Goal: Information Seeking & Learning: Learn about a topic

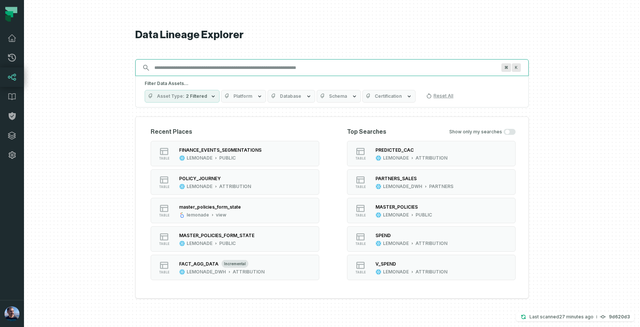
paste input "**********"
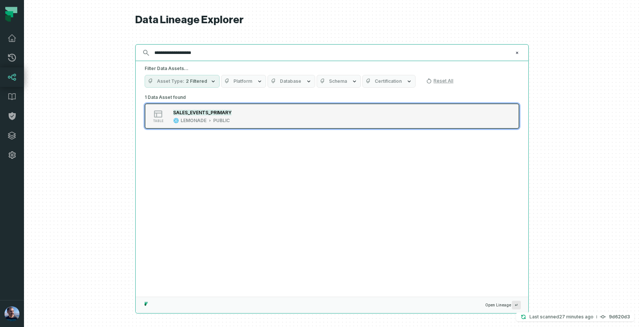
type input "**********"
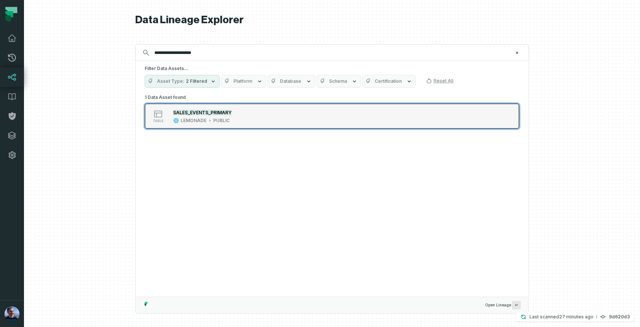
click at [220, 113] on mark "SALES_EVENTS_PRIMARY" at bounding box center [202, 113] width 58 height 6
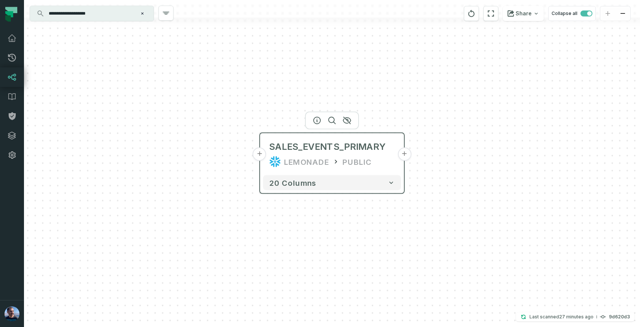
click at [404, 157] on button "+" at bounding box center [403, 154] width 13 height 13
click at [404, 155] on button "+" at bounding box center [403, 154] width 13 height 13
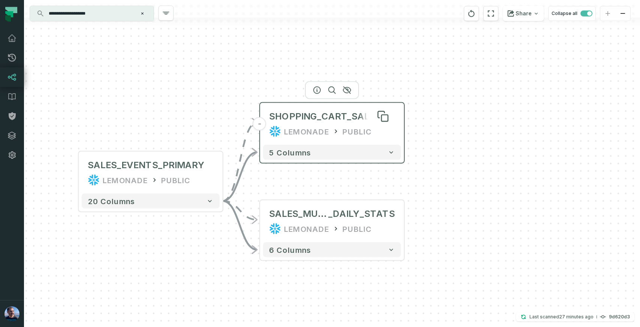
click at [340, 121] on div "SHOPPING_CART_SALES" at bounding box center [325, 116] width 112 height 12
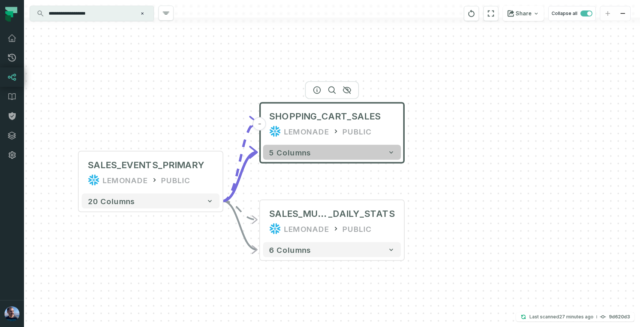
click at [313, 151] on button "5 columns" at bounding box center [332, 152] width 138 height 15
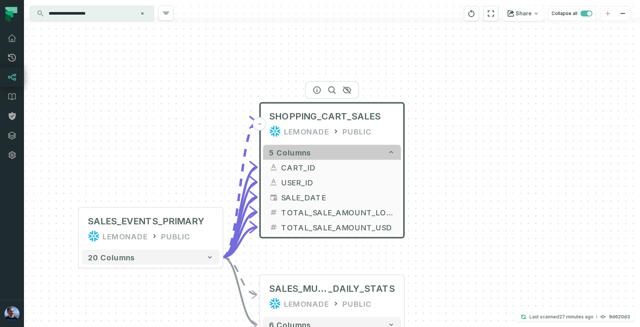
click at [313, 151] on button "5 columns" at bounding box center [332, 152] width 138 height 15
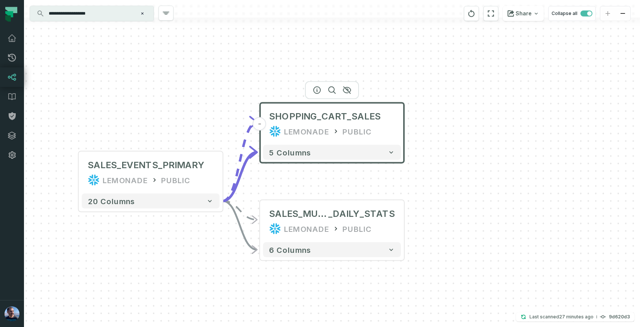
click at [143, 13] on icon "Clear search query" at bounding box center [142, 13] width 2 height 2
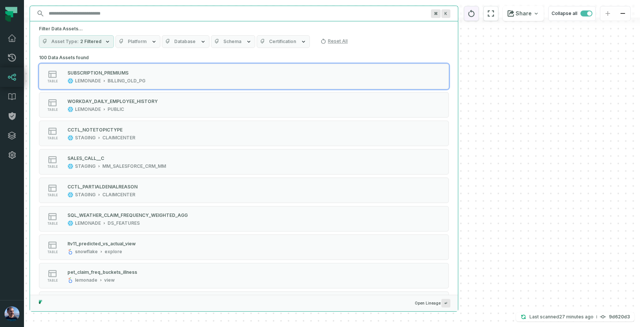
click at [472, 15] on icon "reset" at bounding box center [471, 13] width 8 height 9
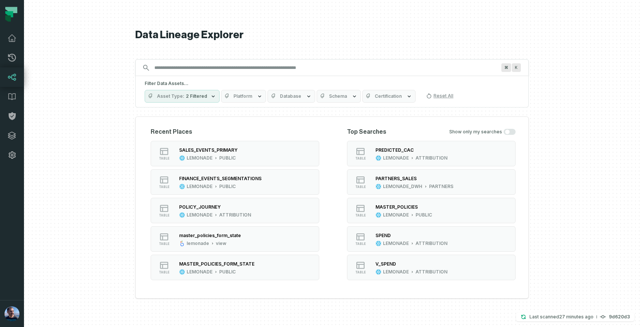
click at [288, 71] on input "Discovery Provider cmdk menu" at bounding box center [325, 68] width 351 height 12
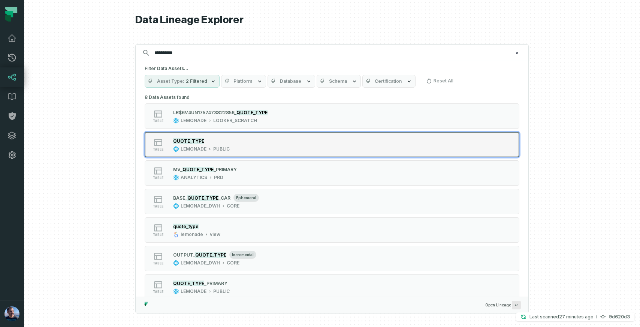
type input "**********"
click at [223, 155] on button "table QUOTE_TYPE LEMONADE PUBLIC" at bounding box center [332, 144] width 375 height 25
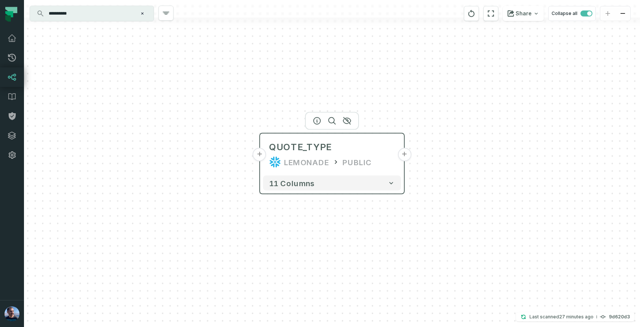
click at [405, 155] on button "+" at bounding box center [403, 154] width 13 height 13
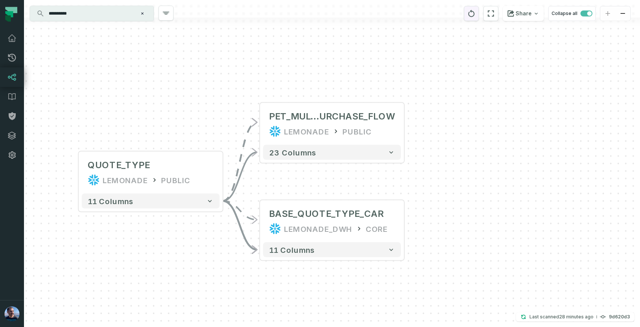
click at [467, 12] on button "reset" at bounding box center [471, 13] width 15 height 15
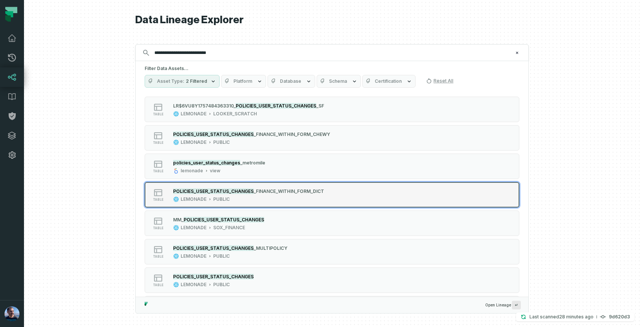
scroll to position [7, 0]
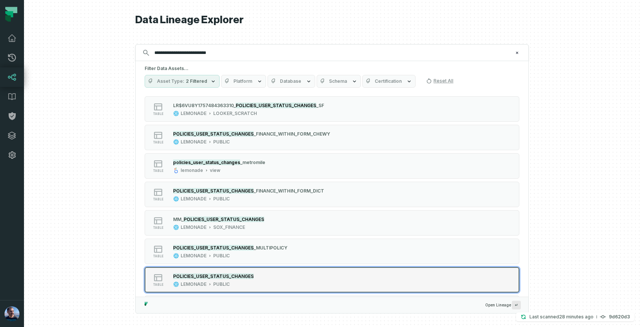
type input "**********"
click at [234, 287] on div "LEMONADE PUBLIC" at bounding box center [213, 284] width 81 height 6
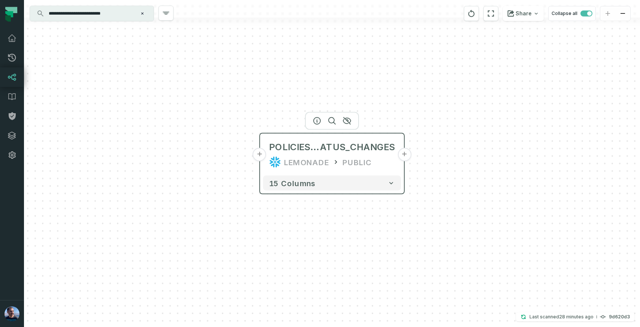
click at [406, 158] on button "+" at bounding box center [403, 154] width 13 height 13
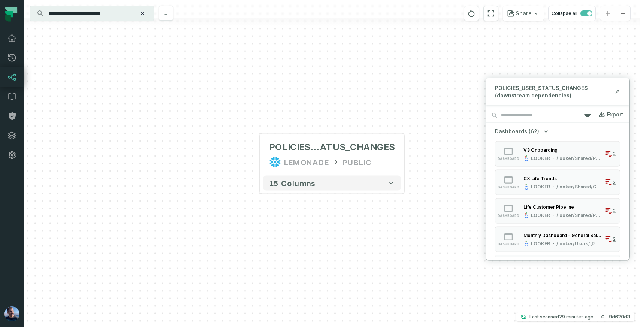
click at [546, 131] on icon "button" at bounding box center [545, 130] width 7 height 7
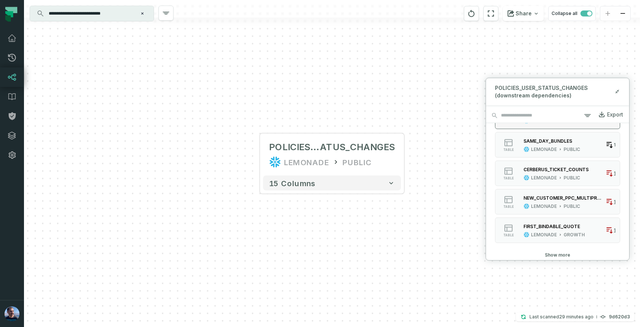
scroll to position [336, 0]
click at [551, 256] on button "Show more" at bounding box center [557, 254] width 25 height 6
click at [552, 256] on button "Show more" at bounding box center [557, 254] width 25 height 6
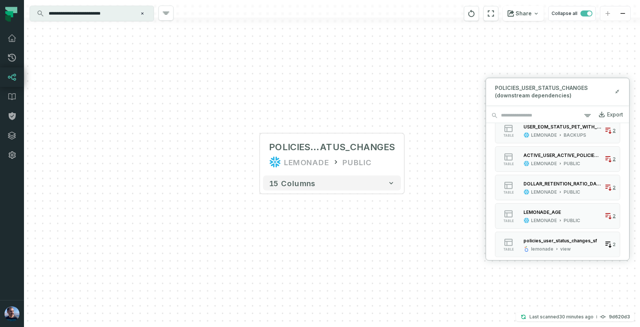
scroll to position [1190, 0]
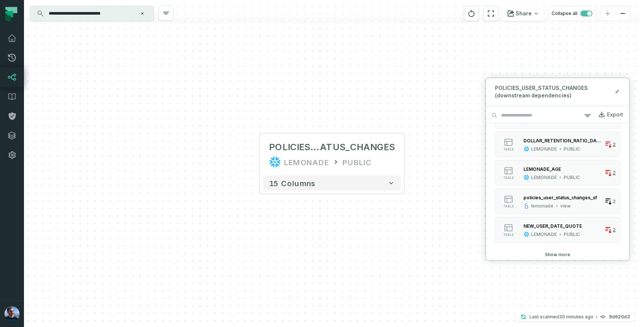
click at [557, 253] on button "Show more" at bounding box center [557, 254] width 25 height 6
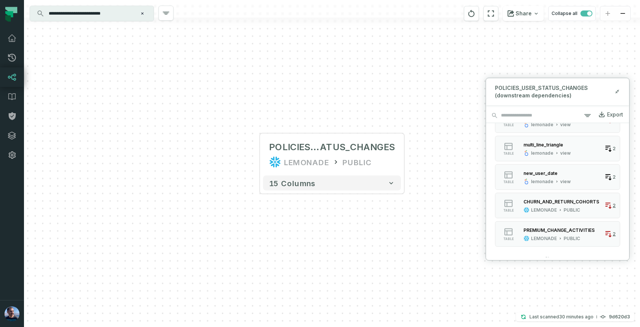
scroll to position [1617, 0]
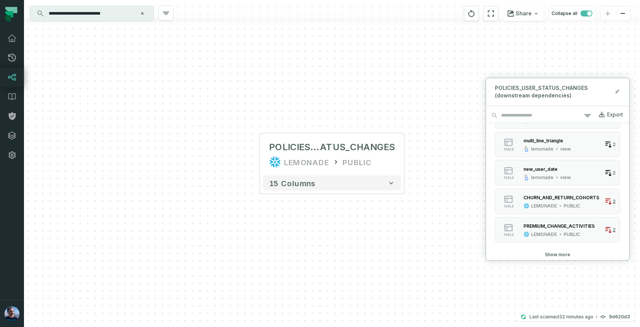
click at [122, 15] on input "**********" at bounding box center [91, 13] width 94 height 12
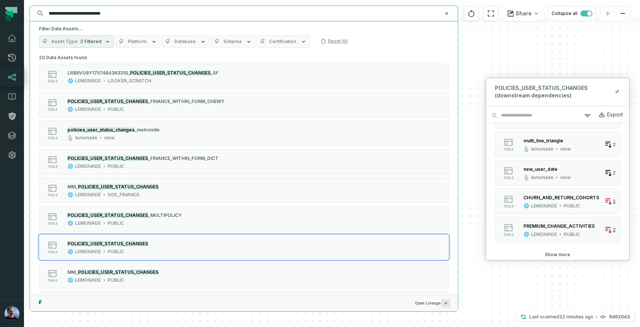
click at [122, 15] on input "**********" at bounding box center [243, 13] width 398 height 12
paste input "text"
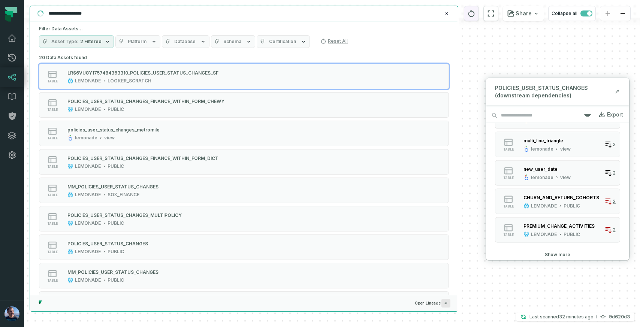
type input "**********"
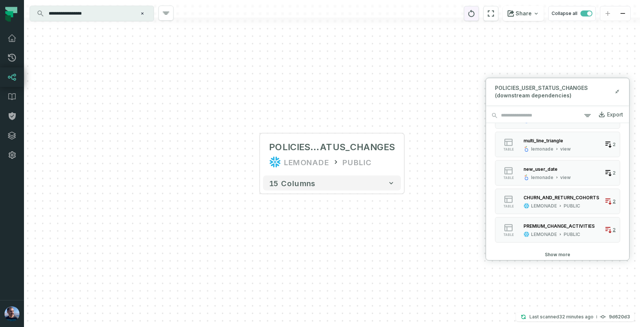
click at [473, 15] on icon "reset" at bounding box center [471, 13] width 8 height 9
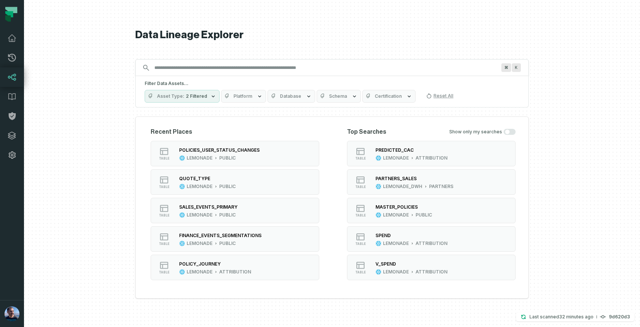
click at [384, 68] on input "Discovery Provider cmdk menu" at bounding box center [325, 68] width 351 height 12
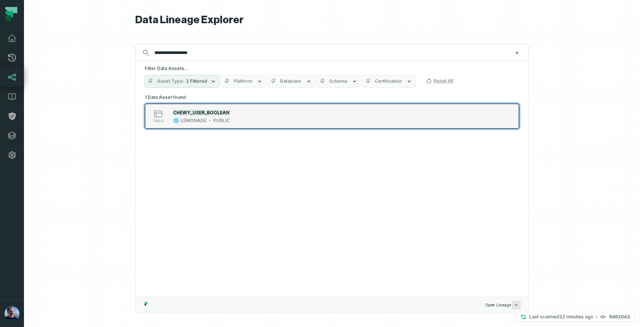
type input "**********"
click at [239, 119] on div "table CHEWY_USER_BOOLEAN LEMONADE PUBLIC" at bounding box center [239, 116] width 187 height 15
type input "**********"
click at [237, 125] on button "table MASTER_POLICIES_SDC LEMONADE PUBLIC" at bounding box center [332, 115] width 375 height 25
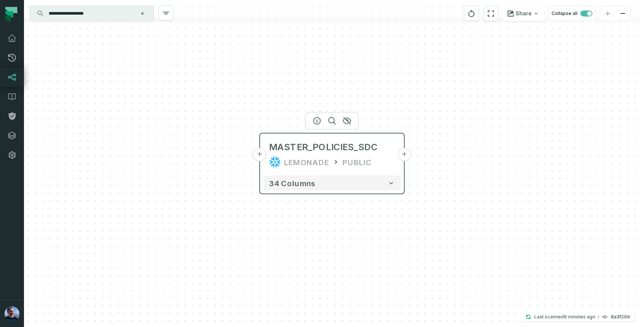
click at [402, 154] on button "+" at bounding box center [403, 154] width 13 height 13
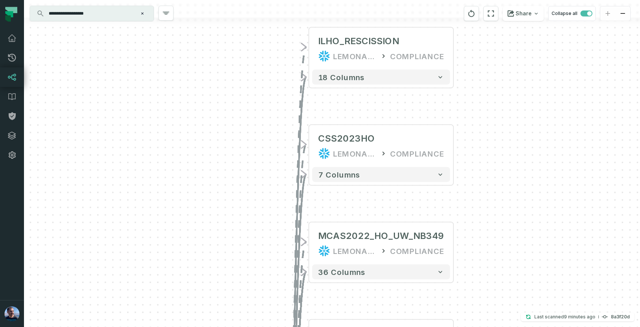
drag, startPoint x: 314, startPoint y: 59, endPoint x: 240, endPoint y: 145, distance: 113.1
click at [240, 145] on div "+ ILHO_RESCISSION LEMONADE COMPLIANCE 18 columns + CSS2023HO LEMONADE COMPLIANC…" at bounding box center [332, 163] width 616 height 327
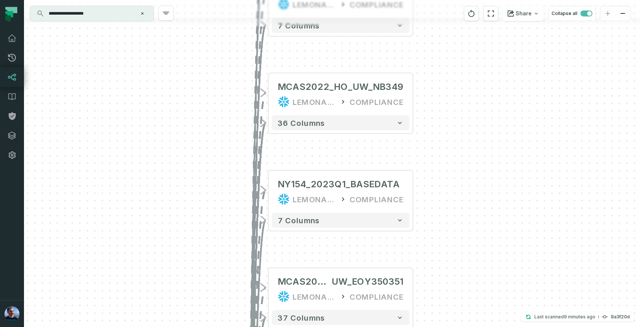
drag, startPoint x: 254, startPoint y: 191, endPoint x: 212, endPoint y: 34, distance: 162.5
click at [212, 34] on div "+ ILHO_RESCISSION LEMONADE COMPLIANCE 18 columns + CSS2023HO LEMONADE COMPLIANC…" at bounding box center [332, 163] width 616 height 327
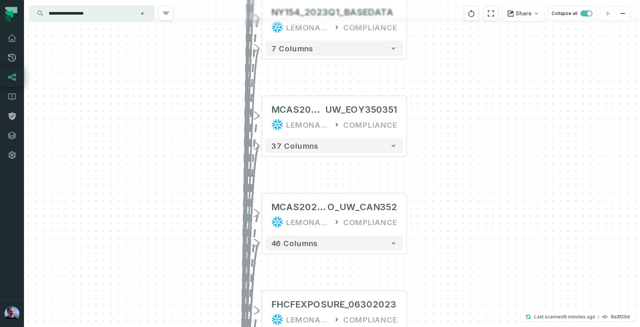
drag, startPoint x: 221, startPoint y: 196, endPoint x: 216, endPoint y: 33, distance: 163.7
click at [216, 33] on div "+ ILHO_RESCISSION LEMONADE COMPLIANCE 18 columns + CSS2023HO LEMONADE COMPLIANC…" at bounding box center [332, 163] width 616 height 327
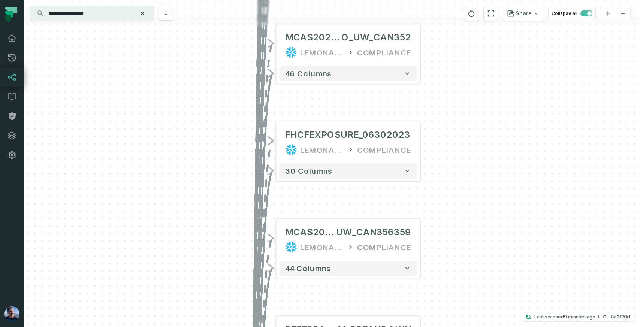
drag, startPoint x: 213, startPoint y: 240, endPoint x: 230, endPoint y: 8, distance: 232.9
click at [230, 8] on div "+ ILHO_RESCISSION LEMONADE COMPLIANCE 18 columns + CSS2023HO LEMONADE COMPLIANC…" at bounding box center [332, 163] width 616 height 327
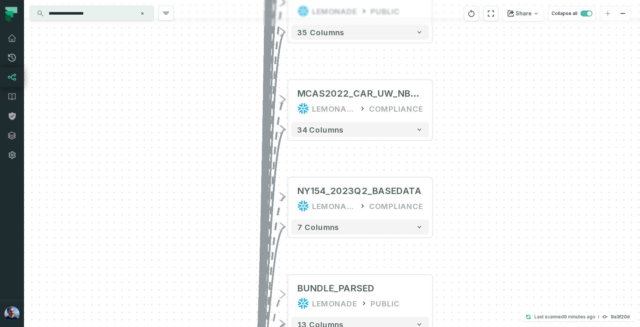
drag, startPoint x: 205, startPoint y: 221, endPoint x: 215, endPoint y: -49, distance: 271.0
click at [215, 0] on html "Pull Requests Dashboard Lineage Data Catalog Policies Integrations Settings Tal…" at bounding box center [320, 163] width 640 height 327
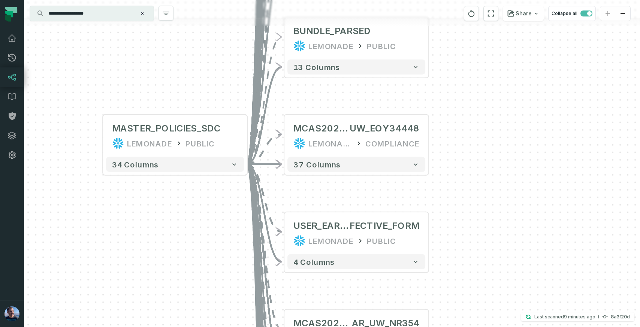
drag, startPoint x: 177, startPoint y: 199, endPoint x: 176, endPoint y: -60, distance: 258.8
click at [176, 0] on html "Pull Requests Dashboard Lineage Data Catalog Policies Integrations Settings Tal…" at bounding box center [320, 163] width 640 height 327
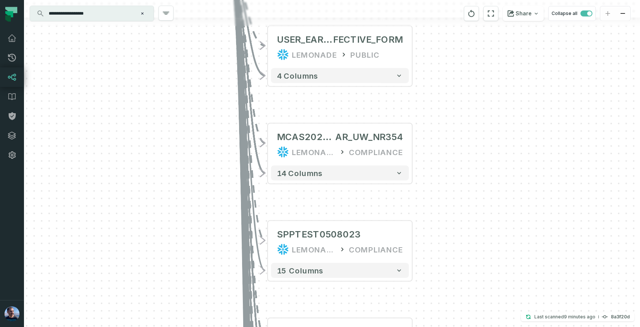
drag, startPoint x: 165, startPoint y: 266, endPoint x: 146, endPoint y: 69, distance: 197.9
click at [146, 69] on div "+ ILHO_RESCISSION LEMONADE COMPLIANCE 18 columns + CSS2023HO LEMONADE COMPLIANC…" at bounding box center [332, 163] width 616 height 327
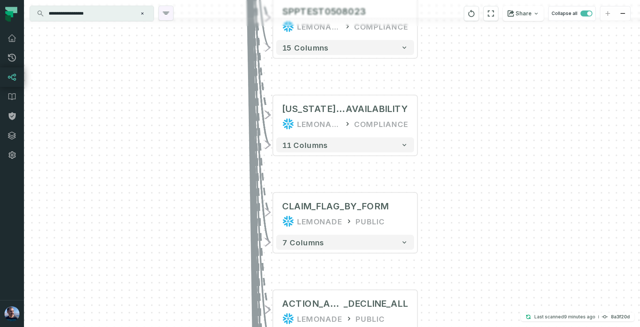
drag, startPoint x: 167, startPoint y: 216, endPoint x: 172, endPoint y: 6, distance: 210.2
click at [172, 6] on div "+ ILHO_RESCISSION LEMONADE COMPLIANCE 18 columns + CSS2023HO LEMONADE COMPLIANC…" at bounding box center [332, 163] width 616 height 327
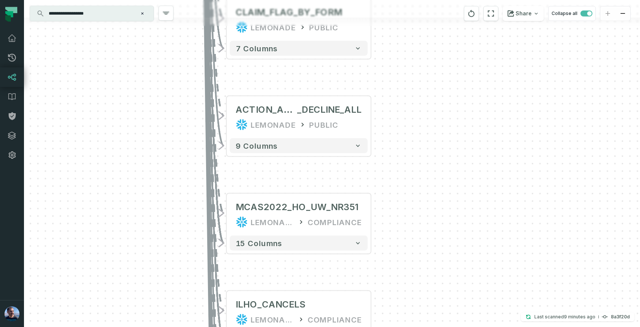
drag, startPoint x: 206, startPoint y: 239, endPoint x: 163, endPoint y: 42, distance: 202.2
click at [162, 43] on div "+ ILHO_RESCISSION LEMONADE COMPLIANCE 18 columns + CSS2023HO LEMONADE COMPLIANC…" at bounding box center [332, 163] width 616 height 327
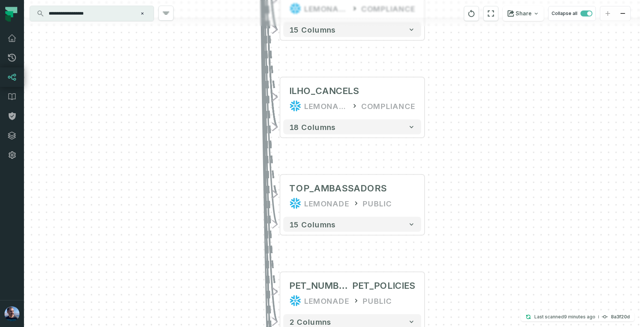
drag, startPoint x: 135, startPoint y: 239, endPoint x: 200, endPoint y: 10, distance: 237.7
click at [200, 10] on div "+ ILHO_RESCISSION LEMONADE COMPLIANCE 18 columns + CSS2023HO LEMONADE COMPLIANC…" at bounding box center [332, 163] width 616 height 327
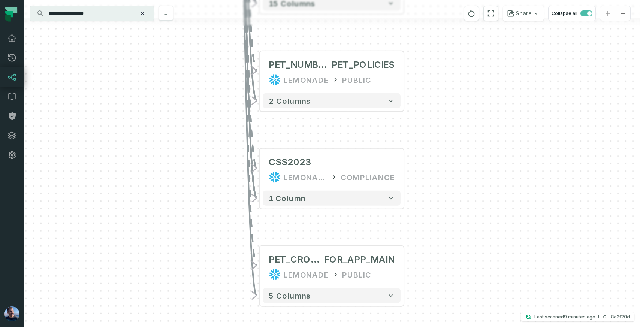
drag, startPoint x: 225, startPoint y: 222, endPoint x: 193, endPoint y: 17, distance: 207.4
click at [193, 17] on div "+ ILHO_RESCISSION LEMONADE COMPLIANCE 18 columns + CSS2023HO LEMONADE COMPLIANC…" at bounding box center [332, 163] width 616 height 327
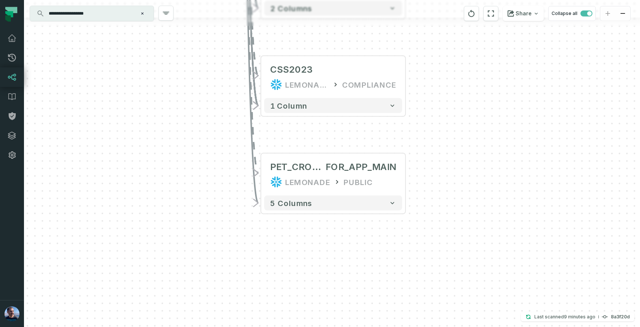
drag, startPoint x: 200, startPoint y: 218, endPoint x: 203, endPoint y: 119, distance: 99.7
click at [203, 119] on div "+ ILHO_RESCISSION LEMONADE COMPLIANCE 18 columns + CSS2023HO LEMONADE COMPLIANC…" at bounding box center [332, 163] width 616 height 327
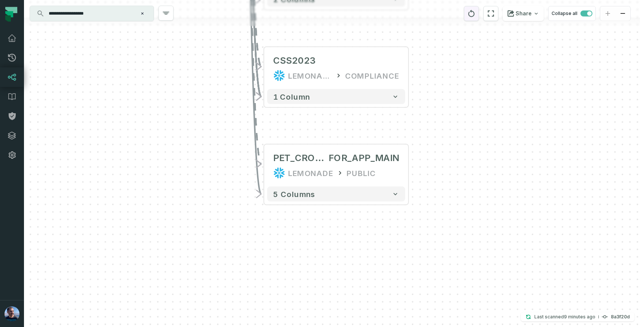
click at [473, 17] on icon "reset" at bounding box center [471, 13] width 8 height 9
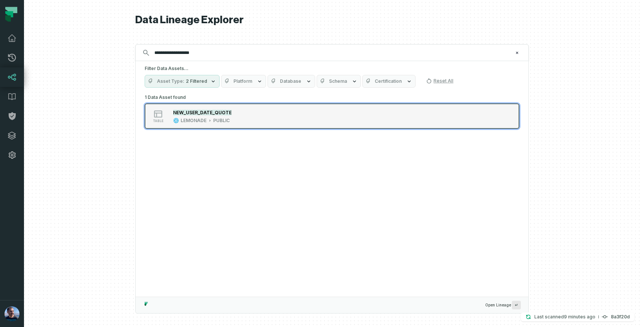
type input "**********"
click at [309, 118] on div "table NEW_USER_DATE_QUOTE LEMONADE PUBLIC" at bounding box center [239, 116] width 187 height 15
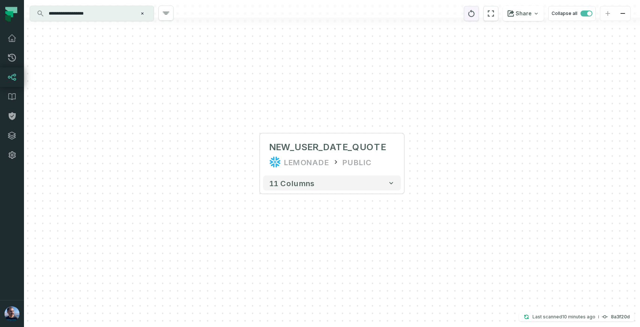
click at [471, 16] on icon "reset" at bounding box center [471, 13] width 6 height 7
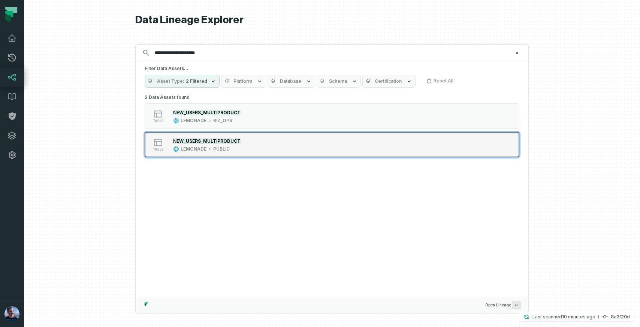
type input "**********"
click at [373, 139] on button "table NEW_USERS_MULTIPRODUCT LEMONADE PUBLIC" at bounding box center [332, 144] width 375 height 25
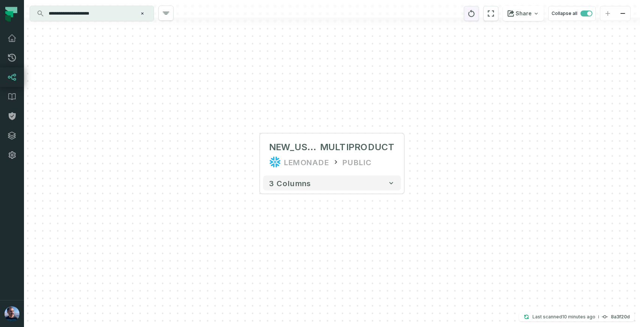
click at [475, 15] on icon "reset" at bounding box center [471, 13] width 6 height 7
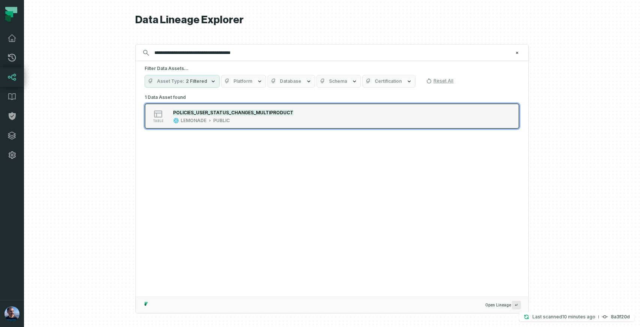
type input "**********"
click at [338, 122] on button "table POLICIES_USER_STATUS_CHANGES_MULTIPRODUCT LEMONADE PUBLIC" at bounding box center [332, 115] width 375 height 25
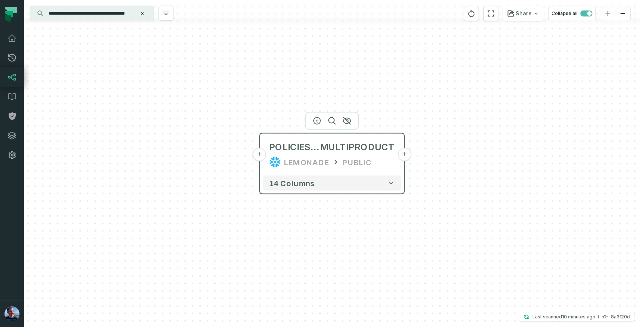
click at [405, 154] on button "+" at bounding box center [403, 154] width 13 height 13
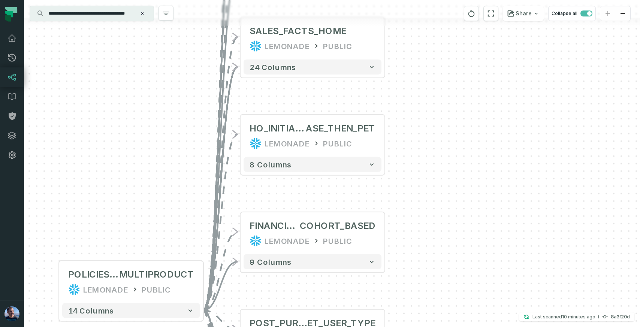
drag, startPoint x: 397, startPoint y: 222, endPoint x: 400, endPoint y: 80, distance: 142.4
click at [401, 81] on div "+ SALES_EVOLUTION LEMONADE PUBLIC 9 columns + FINANCIAL_EVENTS_COHORT_BASED _FU…" at bounding box center [332, 163] width 616 height 327
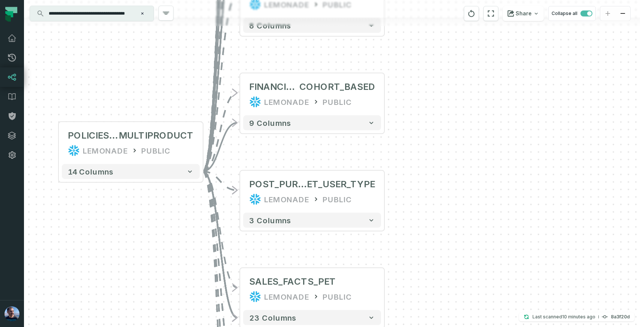
drag, startPoint x: 437, startPoint y: 245, endPoint x: 437, endPoint y: 98, distance: 147.6
click at [437, 98] on div "+ SALES_EVOLUTION LEMONADE PUBLIC 9 columns + FINANCIAL_EVENTS_COHORT_BASED _FU…" at bounding box center [332, 163] width 616 height 327
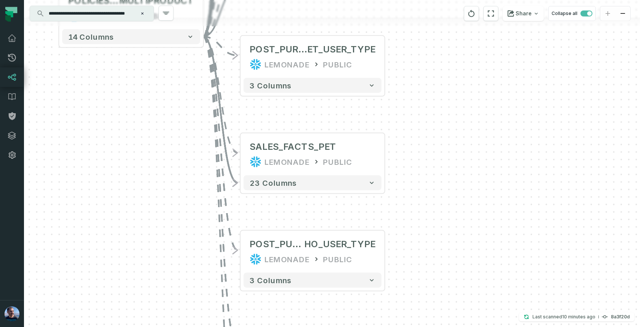
drag, startPoint x: 424, startPoint y: 224, endPoint x: 427, endPoint y: 75, distance: 149.5
click at [427, 75] on div "+ SALES_EVOLUTION LEMONADE PUBLIC 9 columns + FINANCIAL_EVENTS_COHORT_BASED _FU…" at bounding box center [332, 163] width 616 height 327
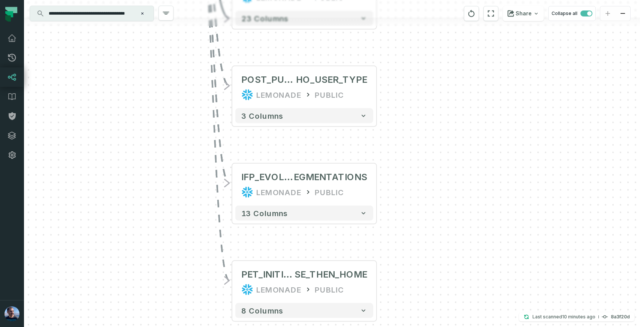
drag, startPoint x: 433, startPoint y: 233, endPoint x: 425, endPoint y: 42, distance: 191.2
click at [425, 42] on div "+ SALES_EVOLUTION LEMONADE PUBLIC 9 columns + FINANCIAL_EVENTS_COHORT_BASED _FU…" at bounding box center [332, 163] width 616 height 327
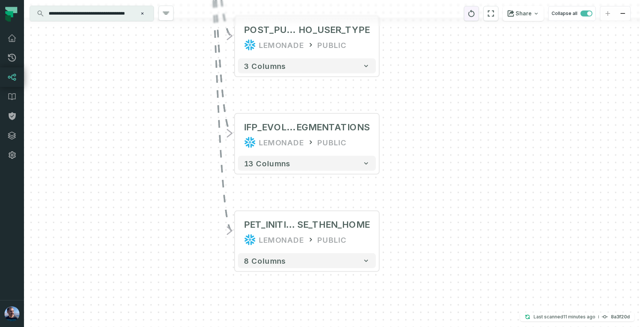
click at [473, 19] on button "reset" at bounding box center [471, 13] width 15 height 15
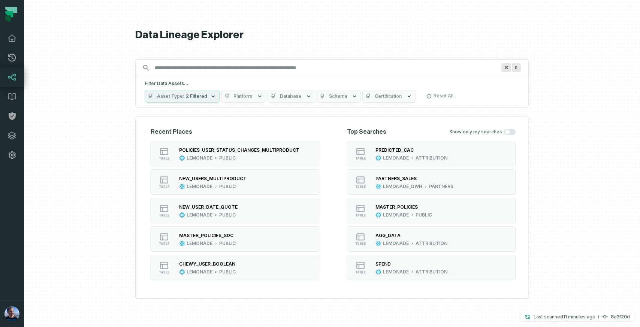
click at [347, 63] on input "Discovery Provider cmdk menu" at bounding box center [325, 68] width 351 height 12
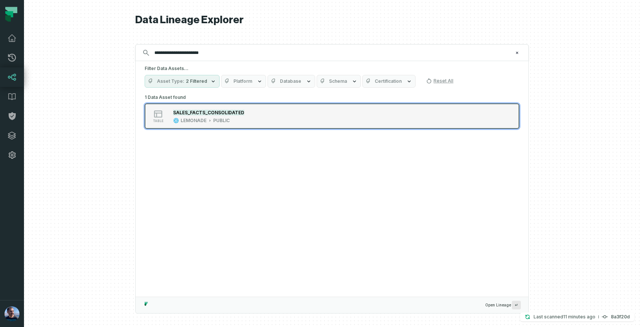
type input "**********"
click at [309, 118] on div "table SALES_FACTS_CONSOLIDATED LEMONADE PUBLIC" at bounding box center [239, 116] width 187 height 15
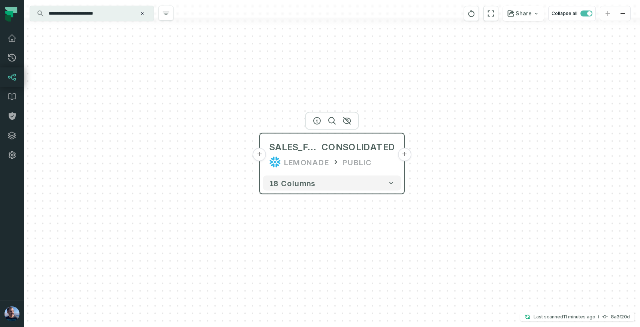
click at [404, 156] on button "+" at bounding box center [403, 154] width 13 height 13
click at [404, 155] on button "-" at bounding box center [403, 154] width 13 height 13
click at [404, 155] on button "+" at bounding box center [403, 154] width 13 height 13
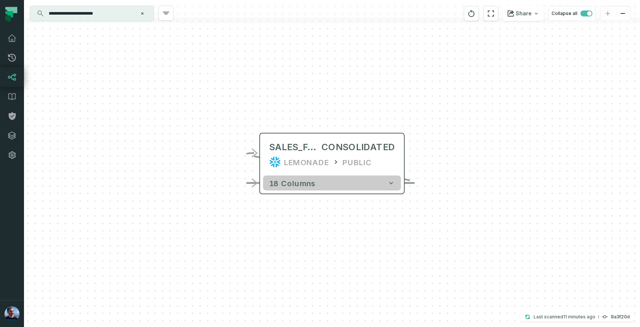
click at [391, 181] on icon "button" at bounding box center [390, 182] width 7 height 7
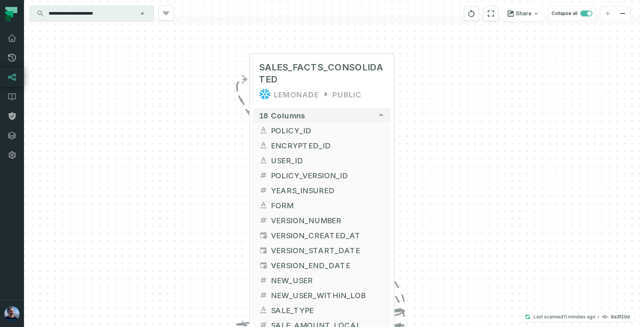
drag, startPoint x: 434, startPoint y: 238, endPoint x: 429, endPoint y: 52, distance: 186.2
click at [429, 52] on div "+ SALES_FACTS_CONSOLIDATED LEMONADE PUBLIC - 18 columns + POLICY_ID + ENCRYPTED…" at bounding box center [332, 163] width 616 height 327
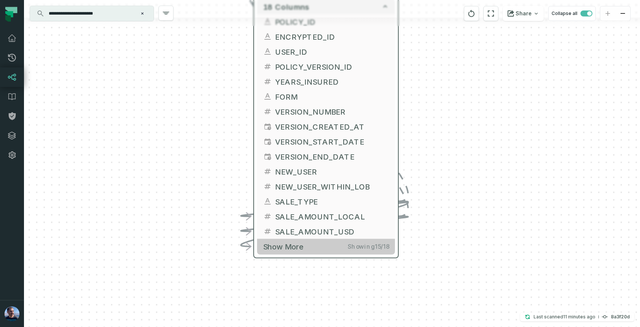
click at [363, 249] on span "Showing 15 / 18" at bounding box center [368, 246] width 41 height 7
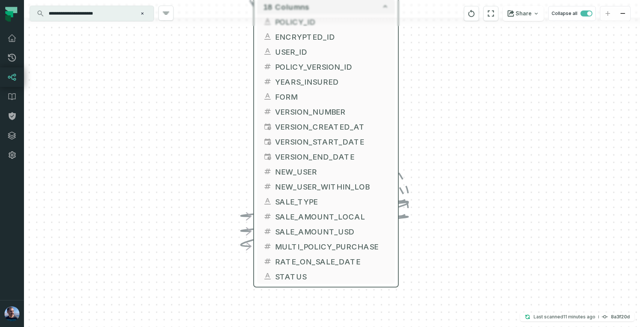
drag, startPoint x: 405, startPoint y: 181, endPoint x: 407, endPoint y: 222, distance: 41.2
click at [402, 178] on icon "Edge from b0a49d4e876621a6244acee53840f81a to b0a49d4e876621a6244acee53840f81a" at bounding box center [324, 86] width 167 height 231
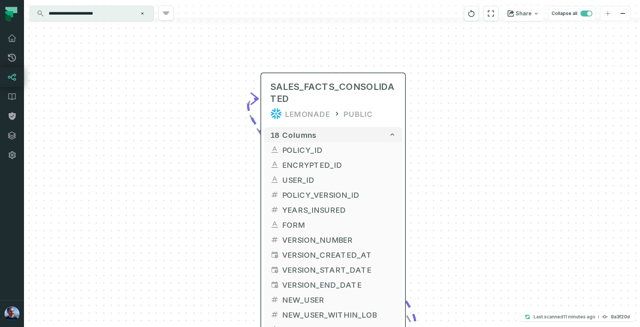
drag, startPoint x: 429, startPoint y: 102, endPoint x: 436, endPoint y: 230, distance: 129.1
click at [436, 231] on div "+ SALES_FACTS_CONSOLIDATED LEMONADE PUBLIC - 18 columns + POLICY_ID + ENCRYPTED…" at bounding box center [332, 163] width 616 height 327
click at [262, 102] on button "+" at bounding box center [260, 101] width 13 height 13
